Goal: Information Seeking & Learning: Check status

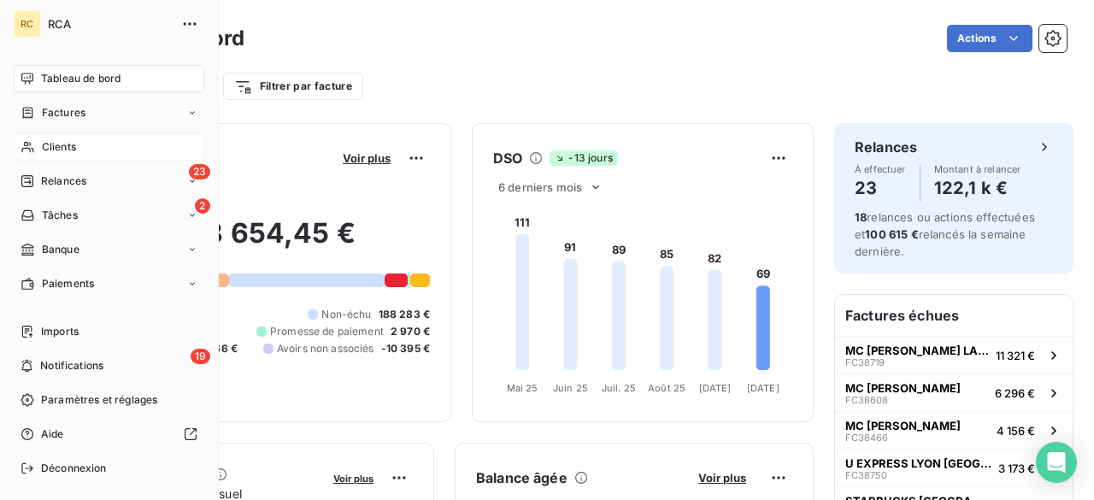
click at [86, 144] on div "Clients" at bounding box center [109, 146] width 191 height 27
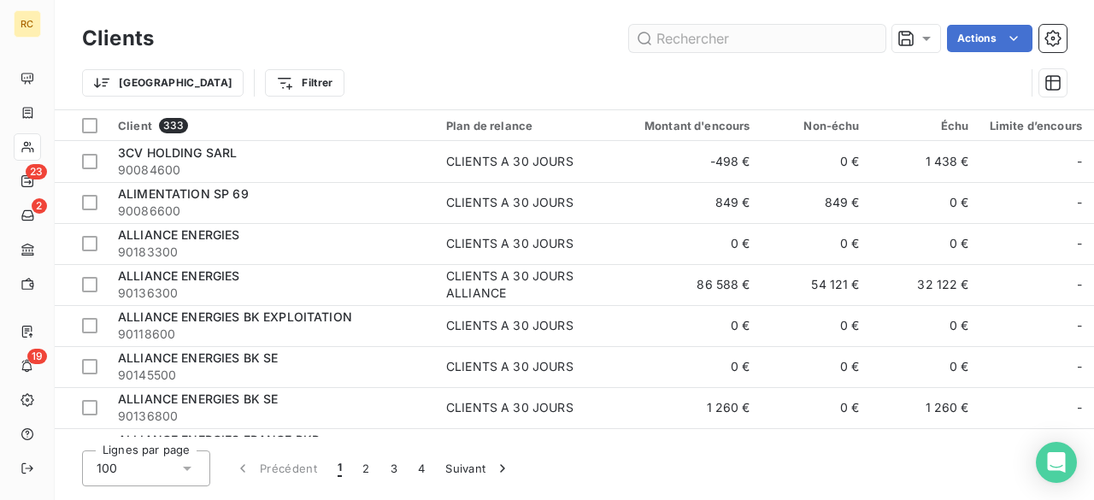
click at [689, 41] on input "text" at bounding box center [757, 38] width 256 height 27
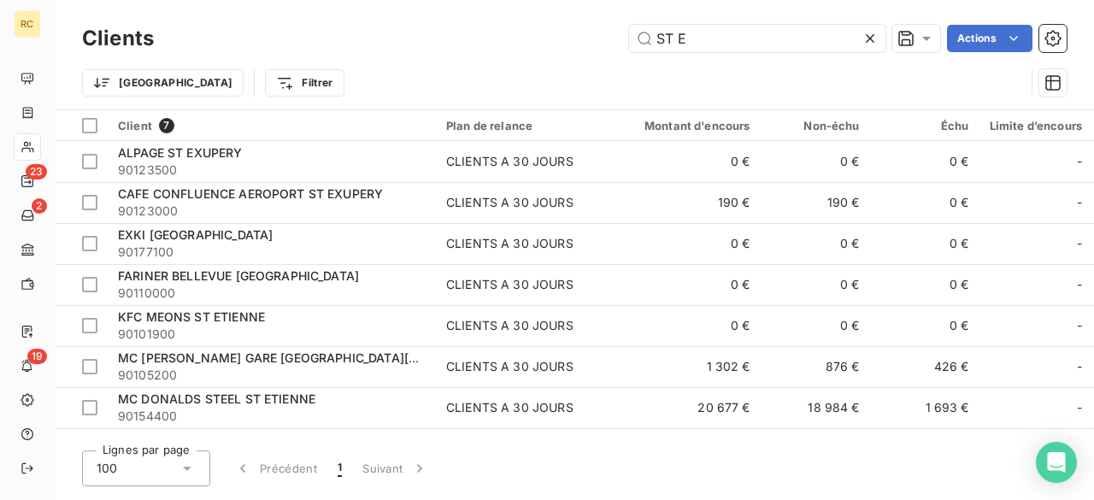
drag, startPoint x: 697, startPoint y: 41, endPoint x: 537, endPoint y: 34, distance: 160.0
click at [547, 39] on div "ST E Actions" at bounding box center [620, 38] width 893 height 27
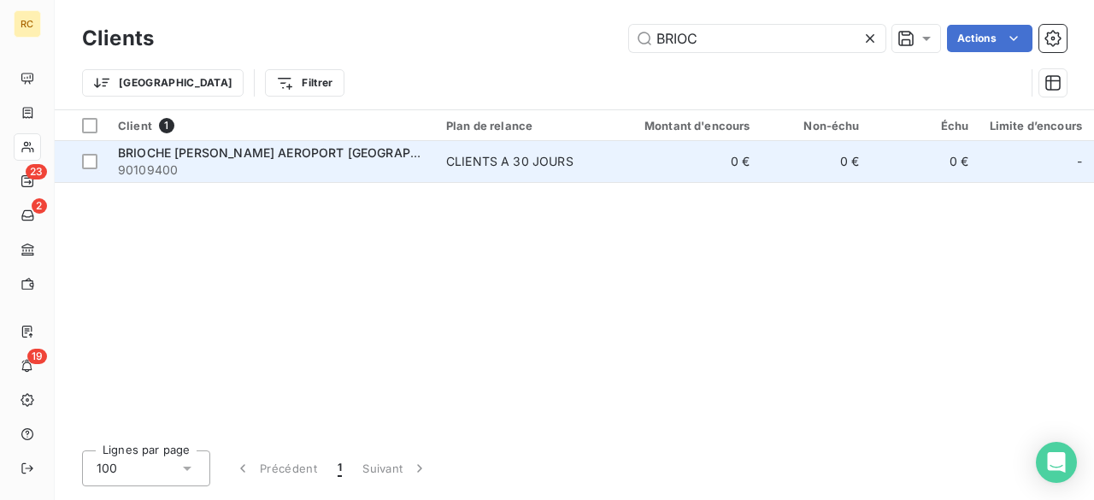
type input "BRIOC"
click at [280, 168] on span "90109400" at bounding box center [272, 170] width 308 height 17
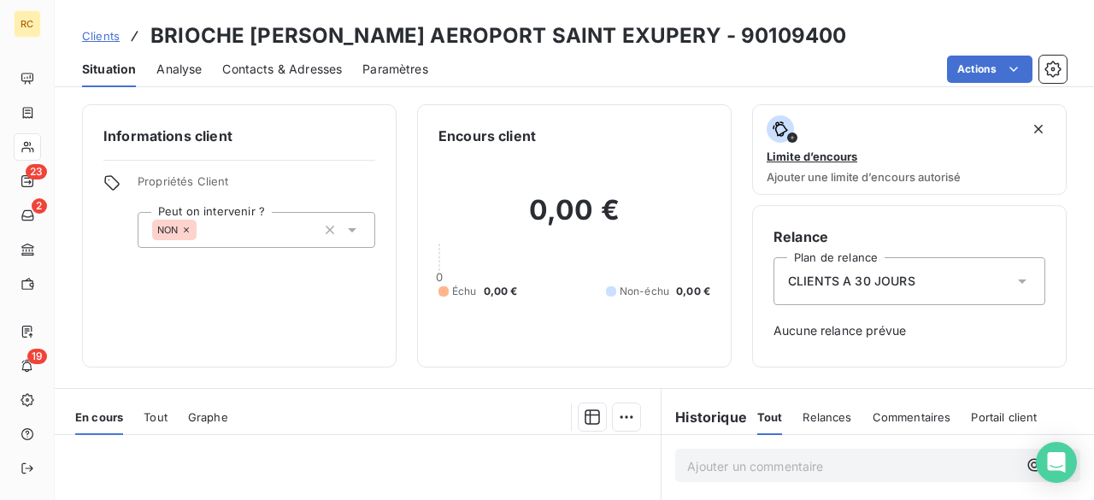
click at [263, 64] on span "Contacts & Adresses" at bounding box center [282, 69] width 120 height 17
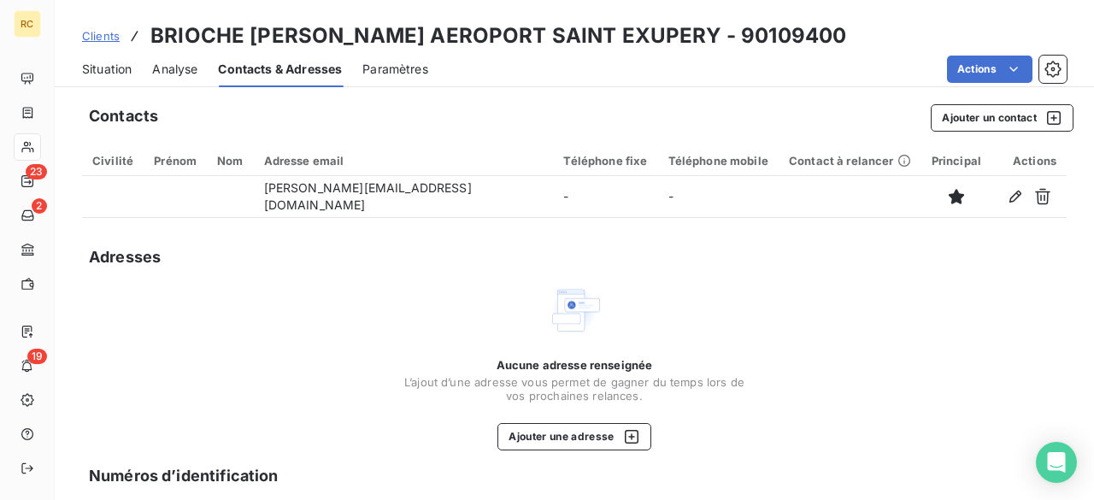
click at [178, 66] on span "Analyse" at bounding box center [174, 69] width 45 height 17
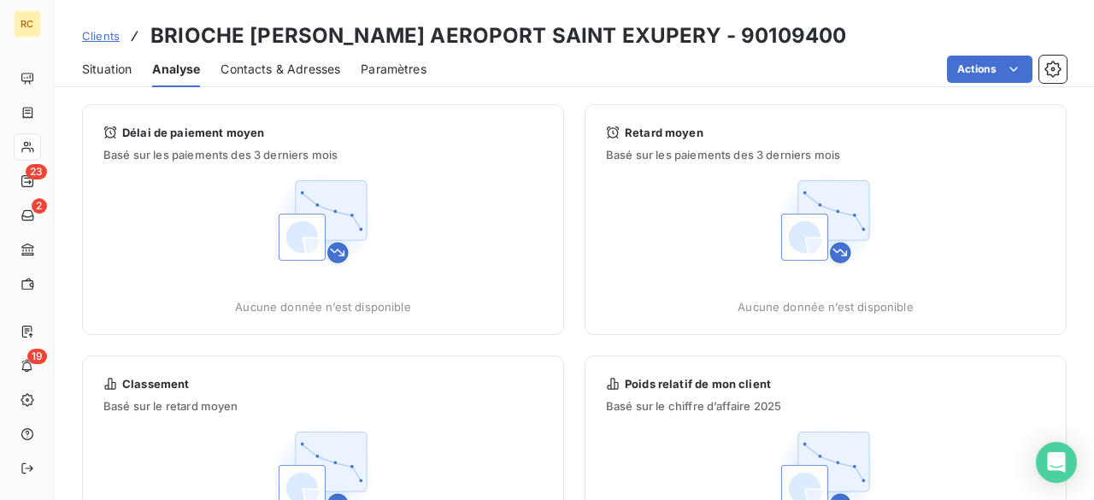
click at [96, 38] on span "Clients" at bounding box center [101, 36] width 38 height 14
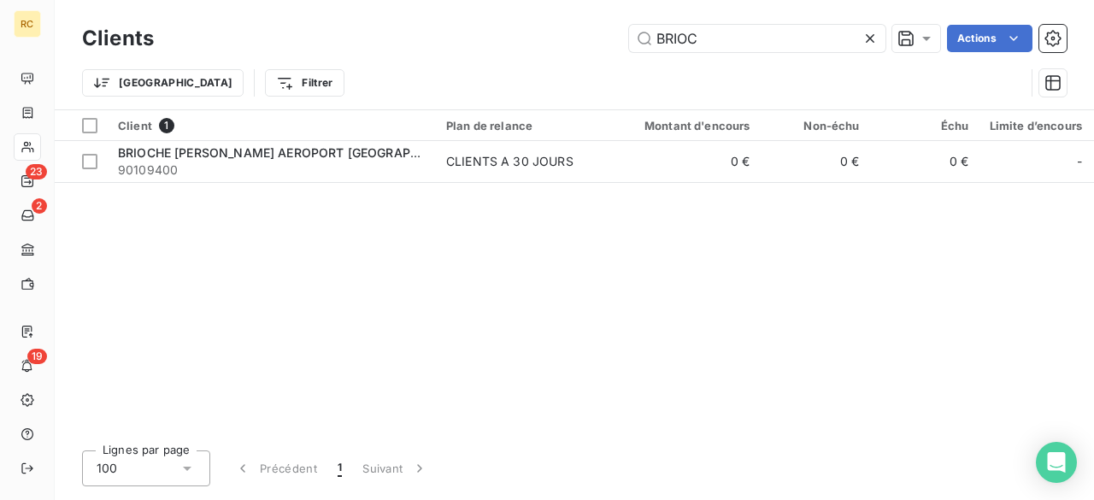
drag, startPoint x: 664, startPoint y: 38, endPoint x: 464, endPoint y: 49, distance: 200.4
click at [464, 49] on div "BRIOC Actions" at bounding box center [620, 38] width 893 height 27
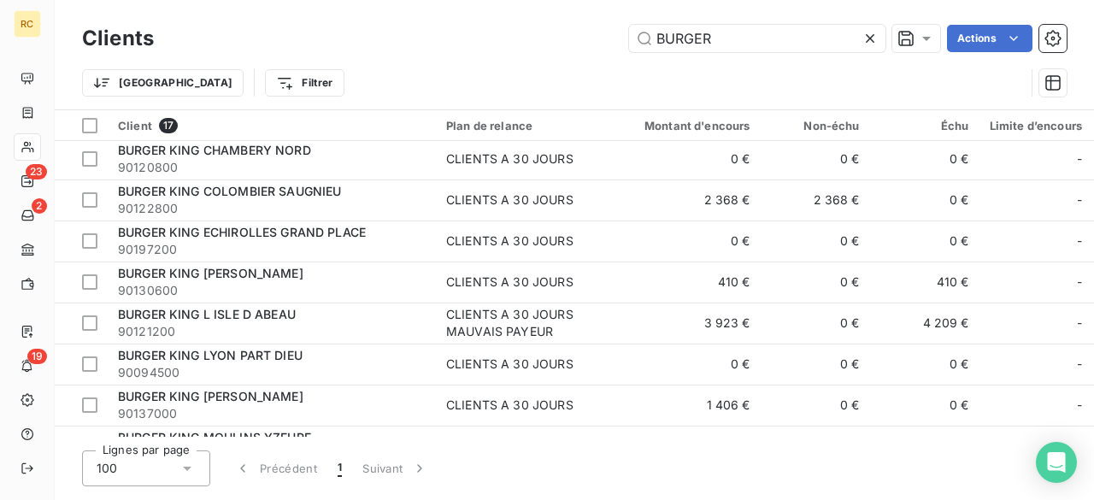
scroll to position [67, 0]
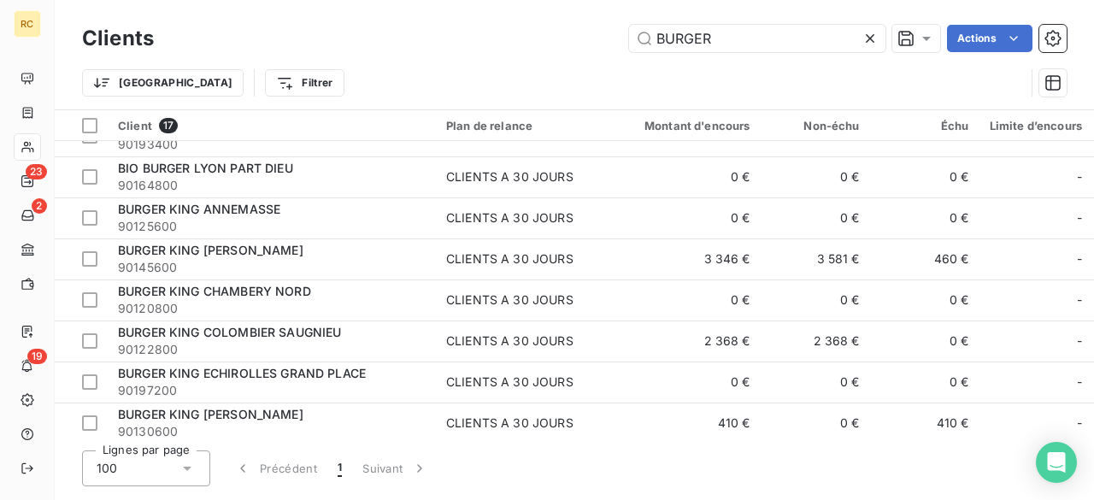
drag, startPoint x: 569, startPoint y: 39, endPoint x: 103, endPoint y: 65, distance: 467.5
click at [342, 37] on div "BURGER Actions" at bounding box center [620, 38] width 893 height 27
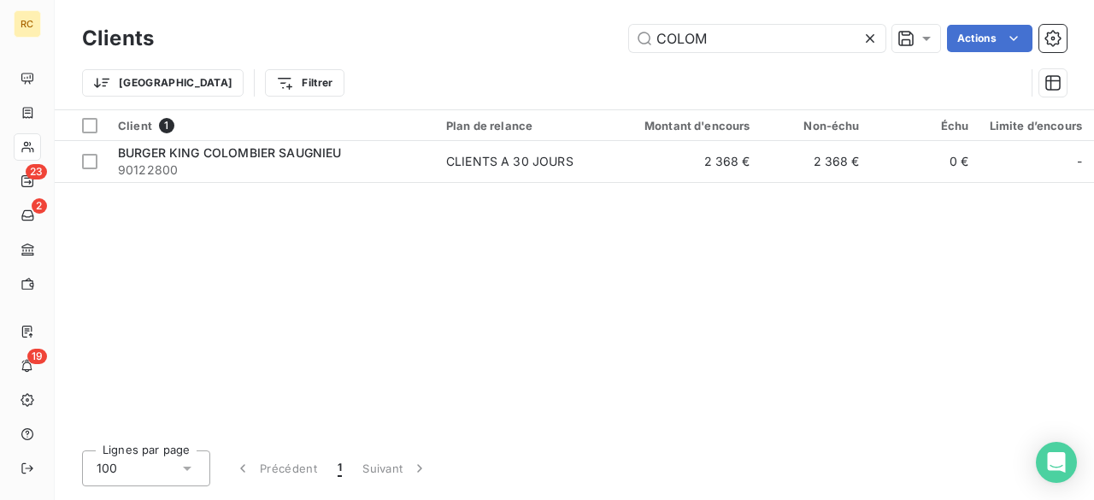
scroll to position [0, 0]
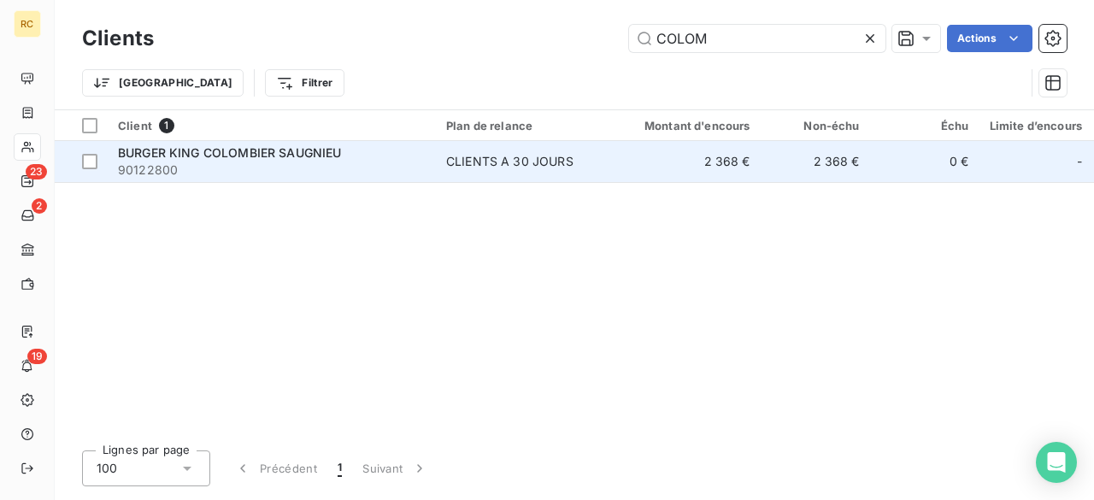
type input "COLOM"
click at [469, 165] on div "CLIENTS A 30 JOURS" at bounding box center [509, 161] width 127 height 17
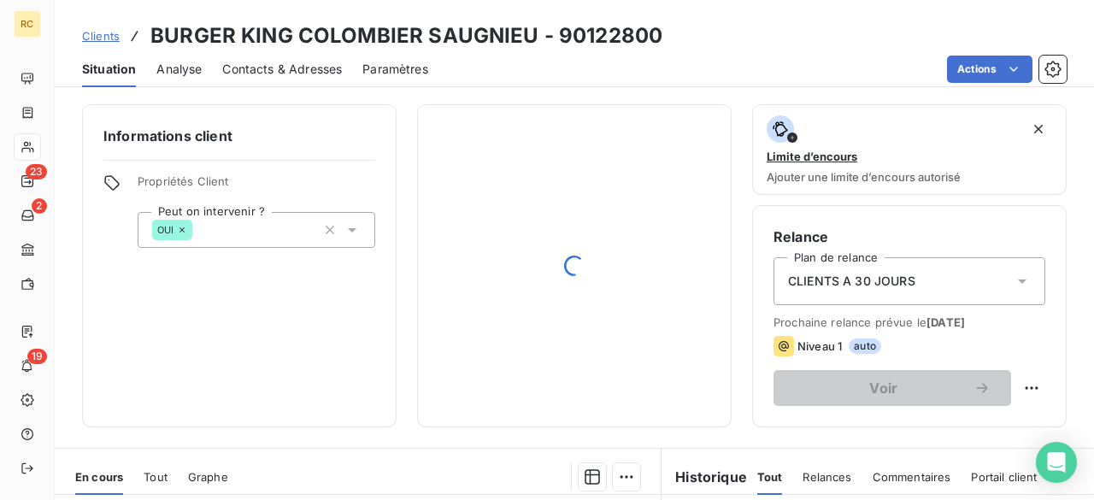
drag, startPoint x: 311, startPoint y: 66, endPoint x: 323, endPoint y: 75, distance: 15.2
click at [311, 66] on span "Contacts & Adresses" at bounding box center [282, 69] width 120 height 17
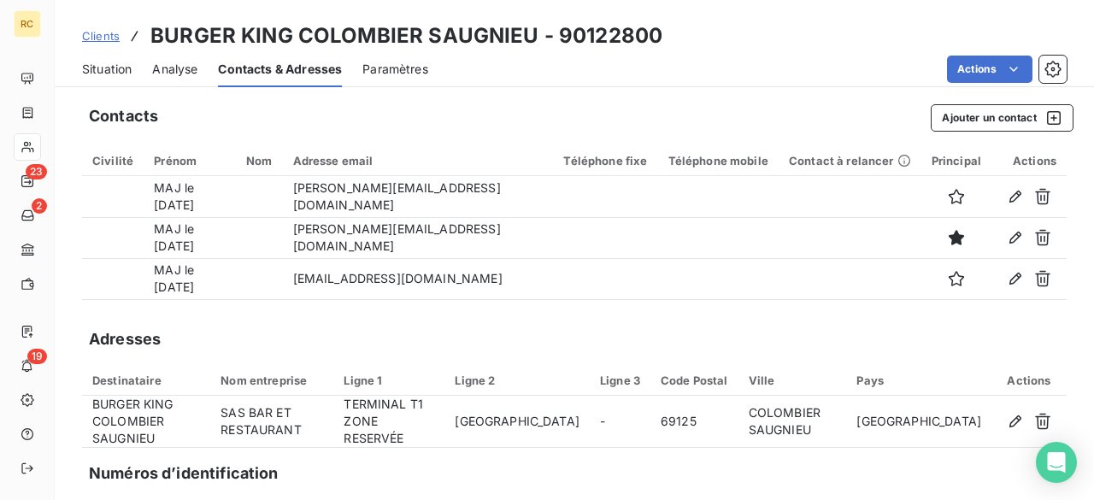
click at [168, 66] on span "Analyse" at bounding box center [174, 69] width 45 height 17
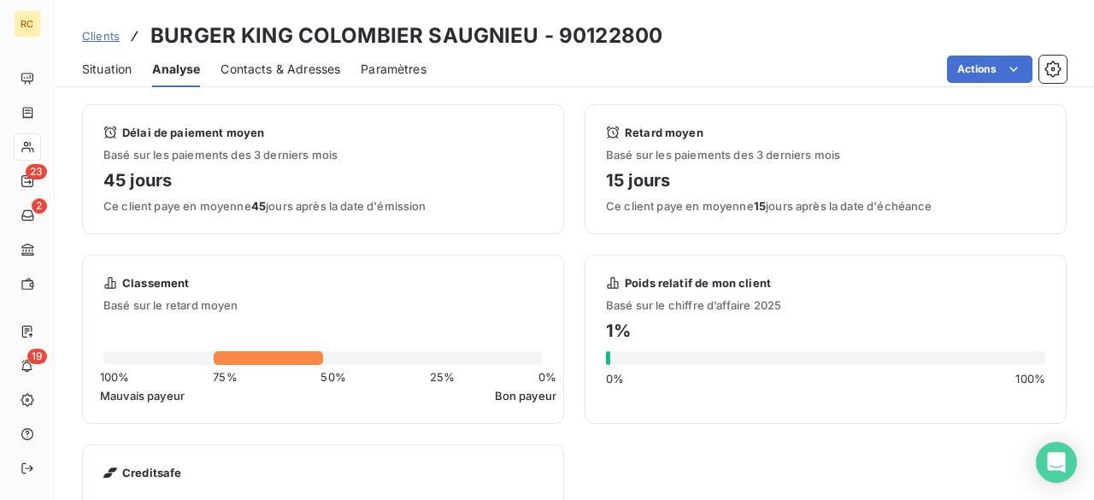
click at [100, 75] on span "Situation" at bounding box center [107, 69] width 50 height 17
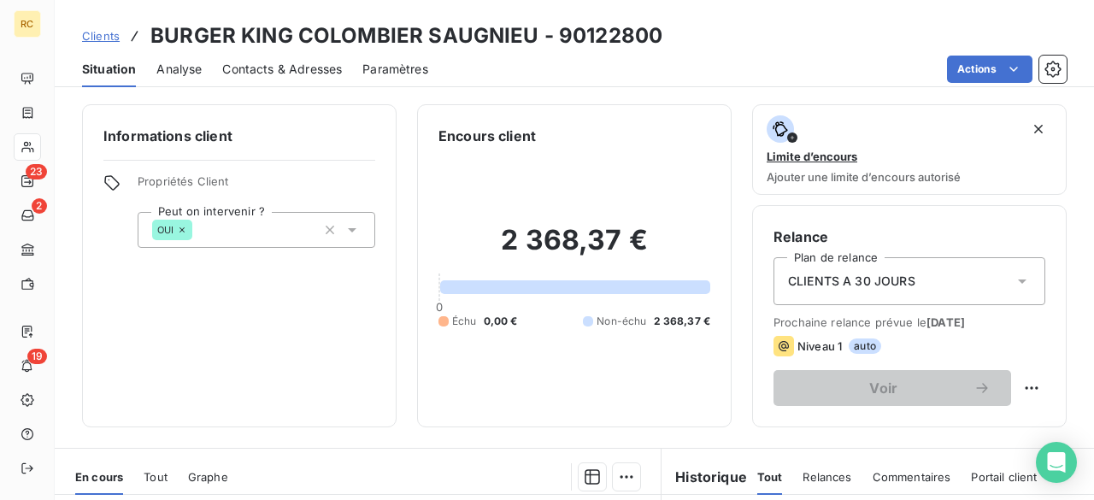
click at [104, 24] on div "Clients BURGER KING COLOMBIER SAUGNIEU - 90122800" at bounding box center [372, 36] width 580 height 31
click at [103, 39] on span "Clients" at bounding box center [101, 36] width 38 height 14
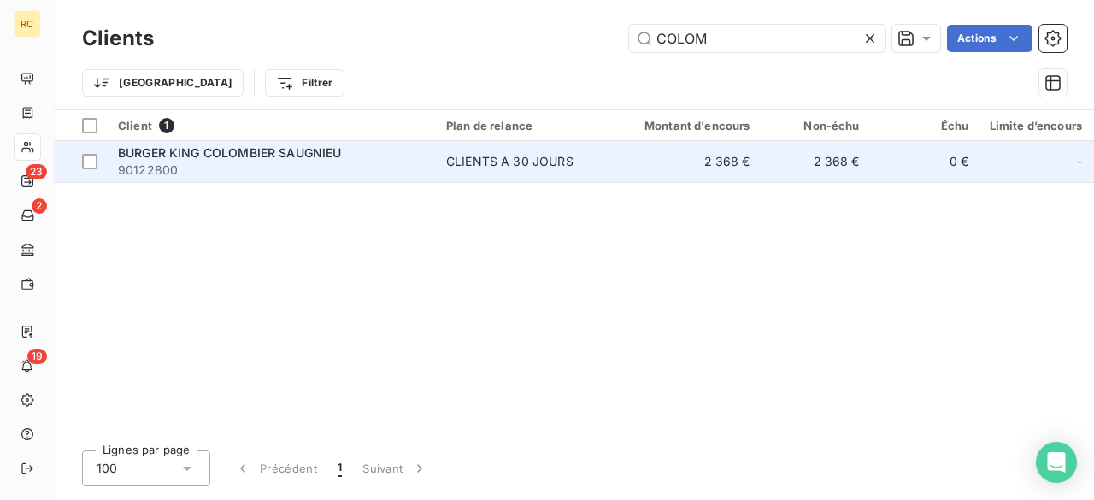
click at [475, 158] on div "CLIENTS A 30 JOURS" at bounding box center [509, 161] width 127 height 17
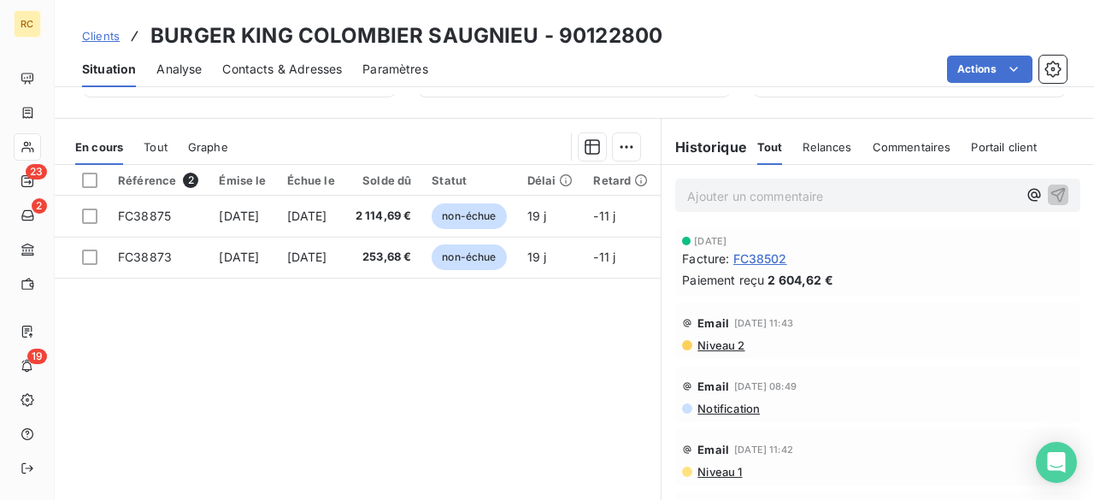
scroll to position [342, 0]
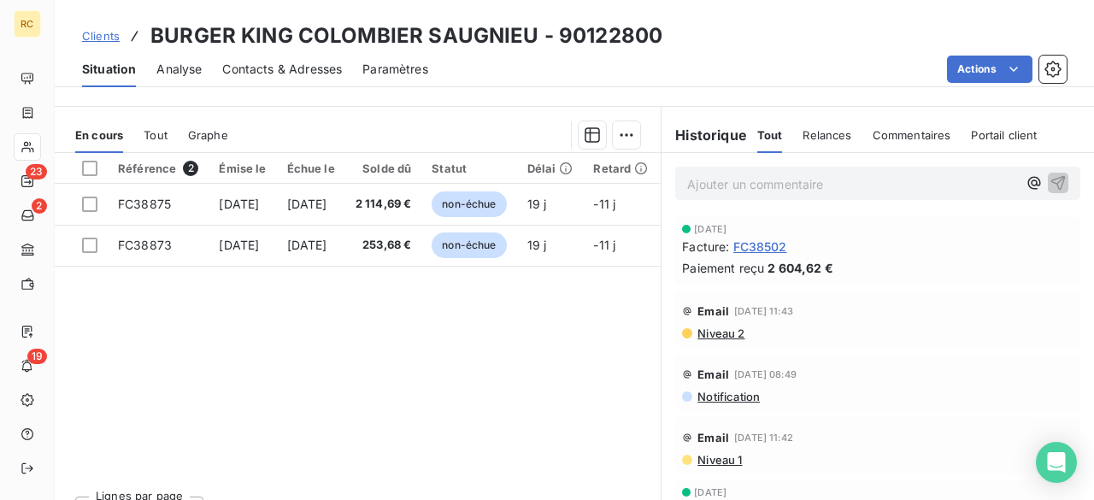
click at [187, 63] on span "Analyse" at bounding box center [178, 69] width 45 height 17
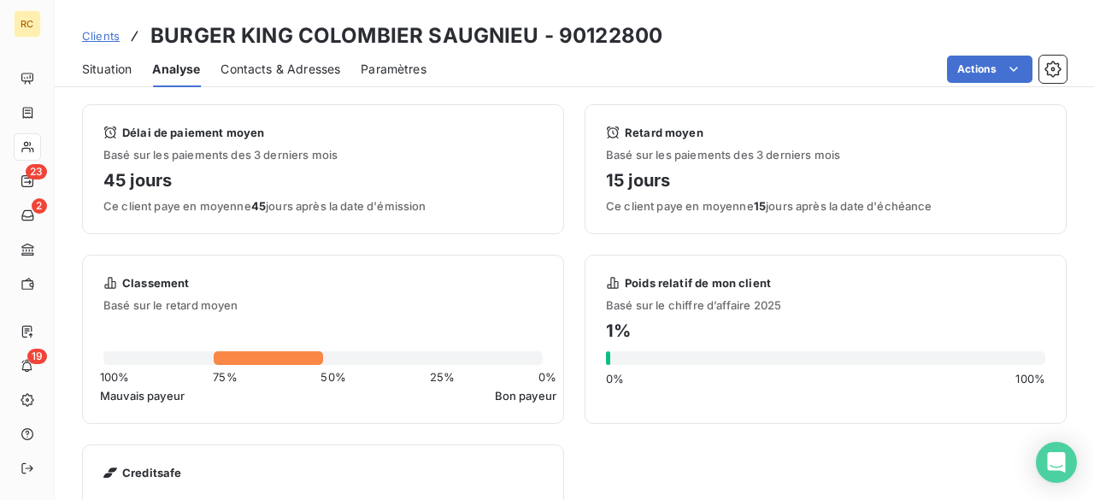
click at [262, 68] on span "Contacts & Adresses" at bounding box center [281, 69] width 120 height 17
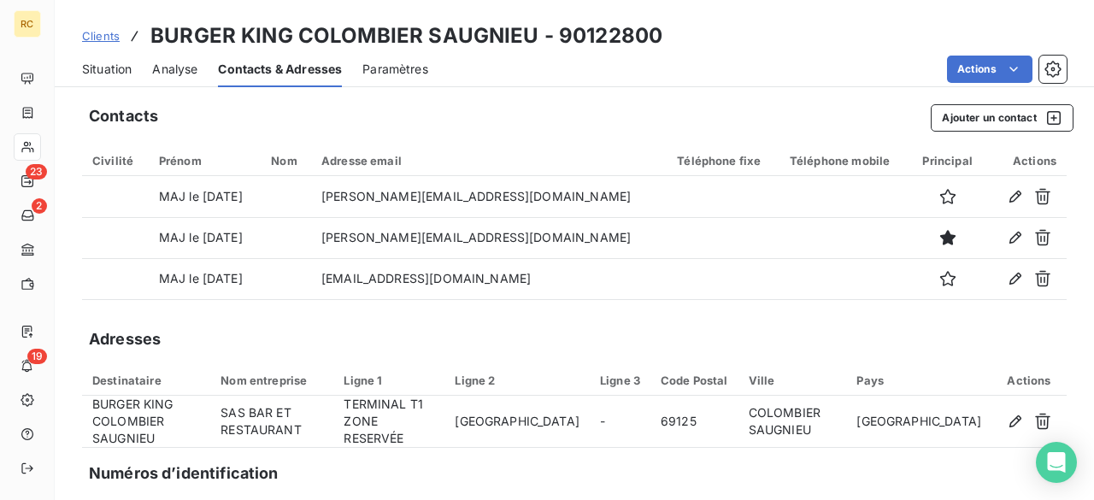
click at [178, 75] on span "Analyse" at bounding box center [174, 69] width 45 height 17
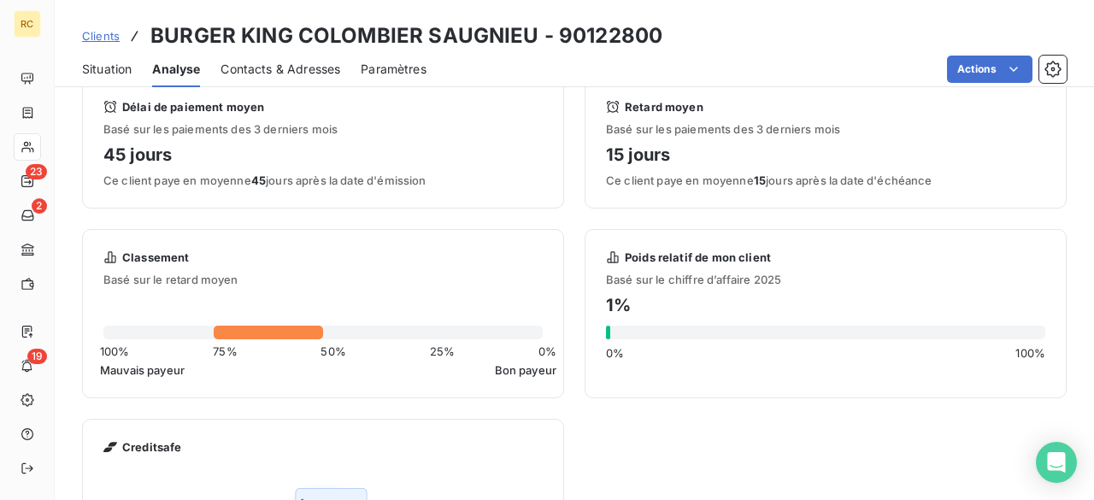
scroll to position [0, 0]
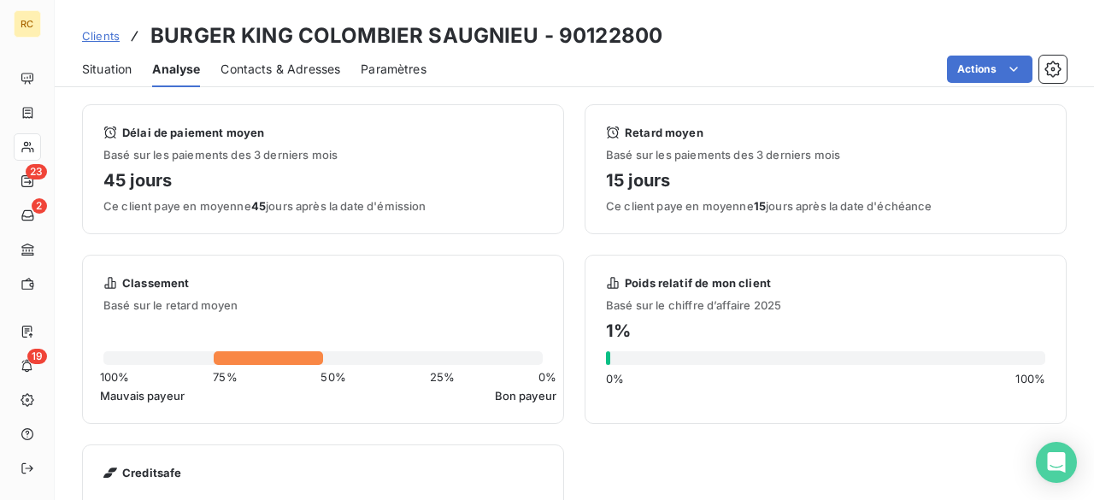
click at [80, 58] on div "Situation Analyse Contacts & Adresses Paramètres Actions" at bounding box center [575, 69] width 1040 height 36
click at [109, 72] on span "Situation" at bounding box center [107, 69] width 50 height 17
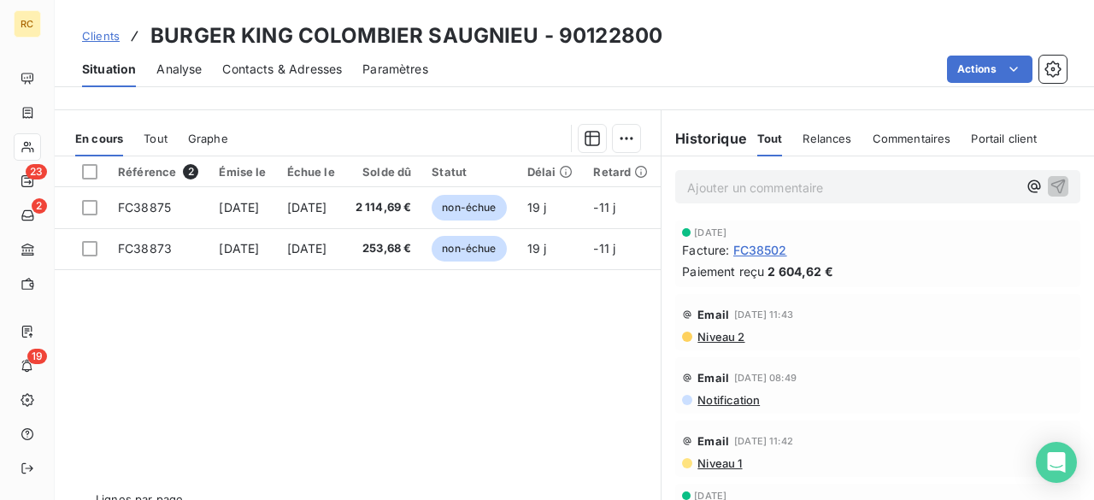
scroll to position [342, 0]
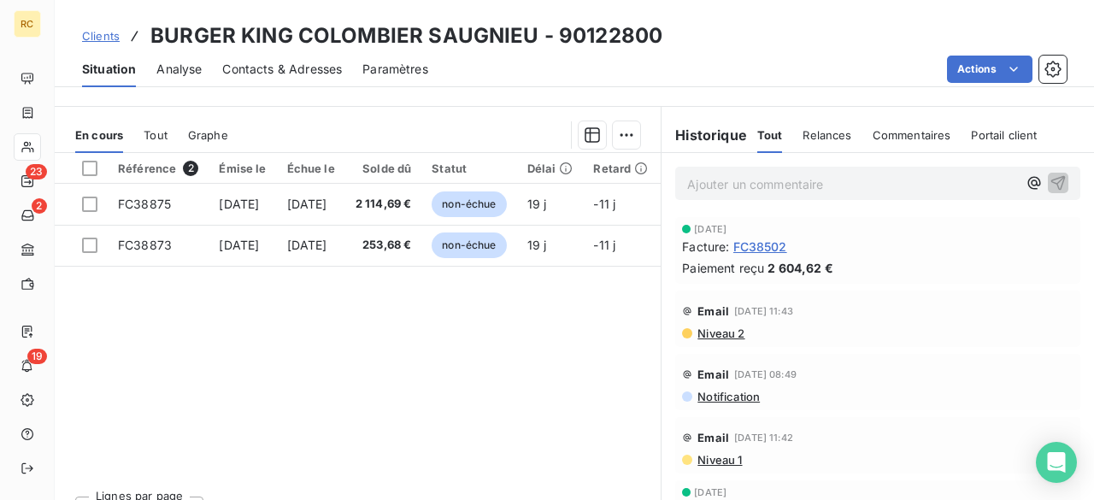
click at [739, 249] on span "FC38502" at bounding box center [761, 247] width 54 height 18
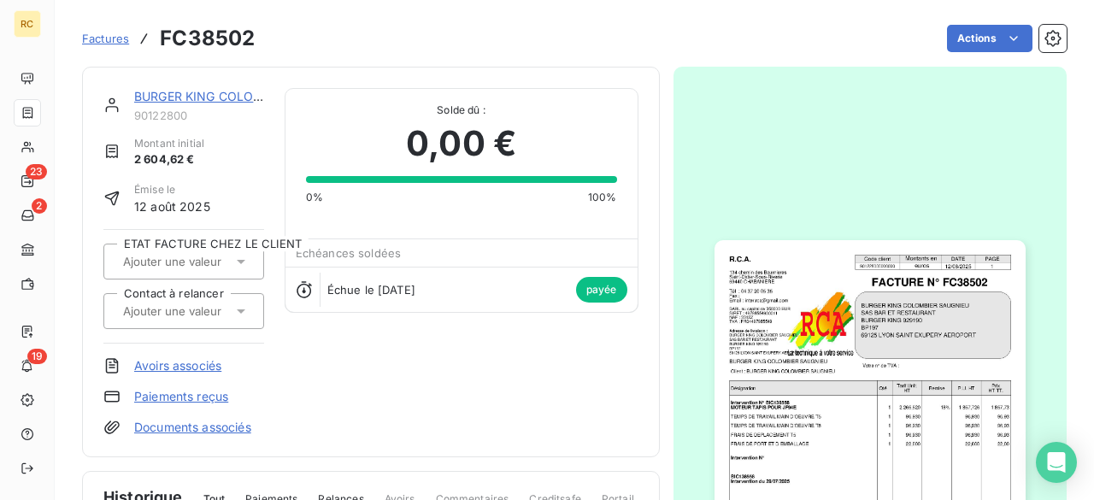
click at [171, 96] on link "BURGER KING COLOMBIER SAUGNIEU" at bounding box center [245, 96] width 223 height 15
